Goal: Task Accomplishment & Management: Manage account settings

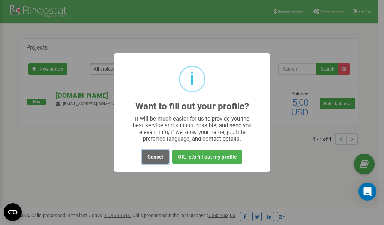
click at [152, 158] on button "Cancel" at bounding box center [155, 157] width 27 height 14
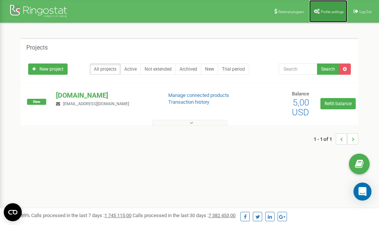
click at [327, 10] on span "Profile settings" at bounding box center [332, 12] width 23 height 4
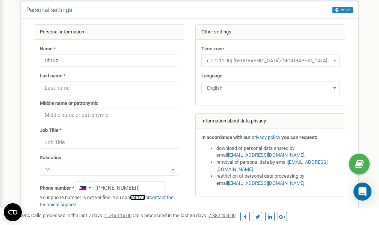
click at [143, 197] on link "verify it" at bounding box center [137, 197] width 15 height 6
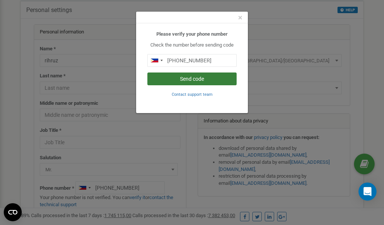
click at [198, 79] on button "Send code" at bounding box center [191, 78] width 89 height 13
